Goal: Task Accomplishment & Management: Manage account settings

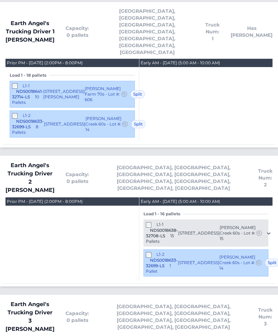
scroll to position [429, 0]
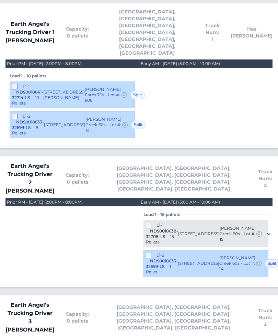
click at [146, 253] on div "L1-2 NDS0018633-32699-LS 1 Pallet" at bounding box center [162, 264] width 32 height 22
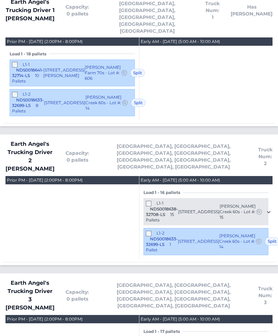
scroll to position [451, 0]
click at [45, 59] on div "L1-1 NDS0018641-32714-LS 10 Pallets 7115 Teague Drive Gastonia, NC 28056 Nolen …" at bounding box center [72, 72] width 125 height 27
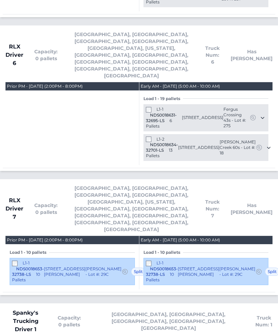
scroll to position [2067, 0]
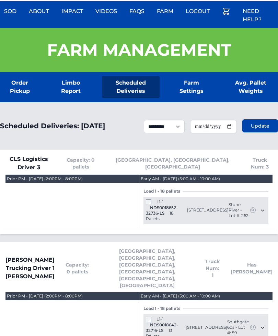
scroll to position [0, 0]
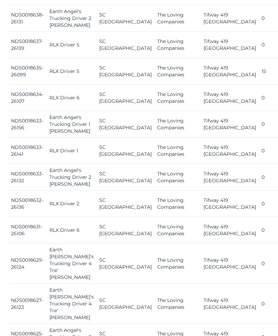
scroll to position [896, 0]
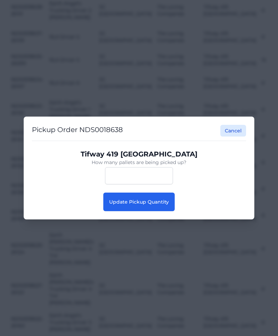
click at [170, 211] on button "Update Pickup Quantity" at bounding box center [139, 202] width 72 height 19
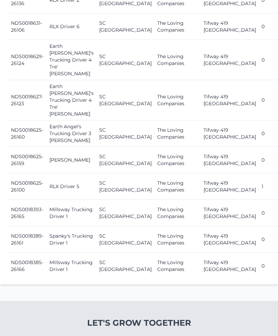
scroll to position [1099, 0]
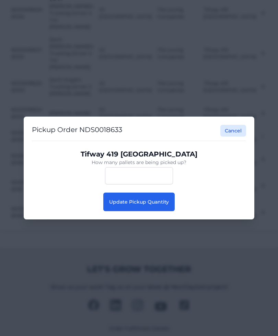
click at [159, 205] on span "Update Pickup Quantity" at bounding box center [139, 202] width 60 height 6
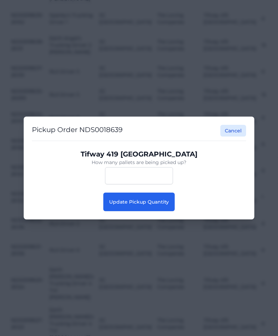
click at [153, 206] on button "Update Pickup Quantity" at bounding box center [139, 202] width 72 height 19
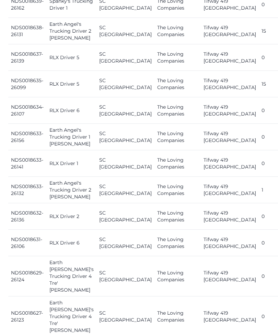
scroll to position [994, 0]
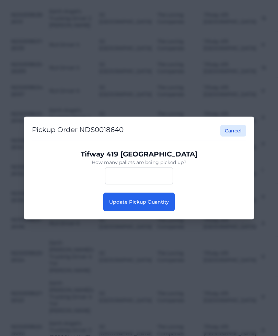
click at [148, 209] on button "Update Pickup Quantity" at bounding box center [139, 202] width 72 height 19
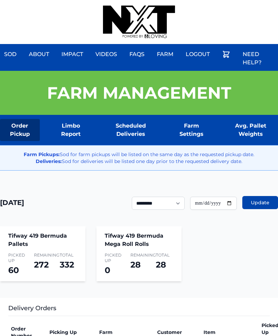
scroll to position [0, 6]
